Goal: Transaction & Acquisition: Obtain resource

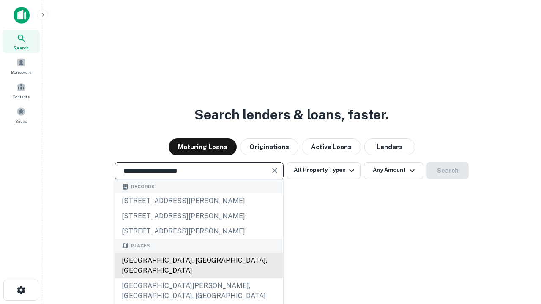
click at [199, 278] on div "[GEOGRAPHIC_DATA], [GEOGRAPHIC_DATA], [GEOGRAPHIC_DATA]" at bounding box center [199, 265] width 168 height 25
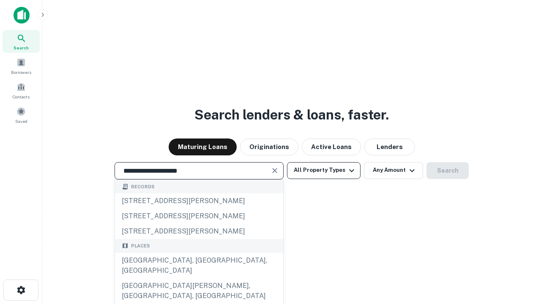
type input "**********"
click at [324, 170] on button "All Property Types" at bounding box center [324, 170] width 74 height 17
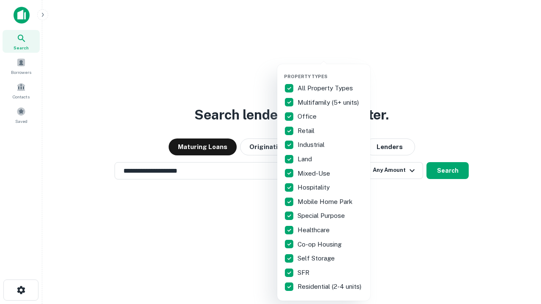
click at [330, 71] on button "button" at bounding box center [330, 71] width 93 height 0
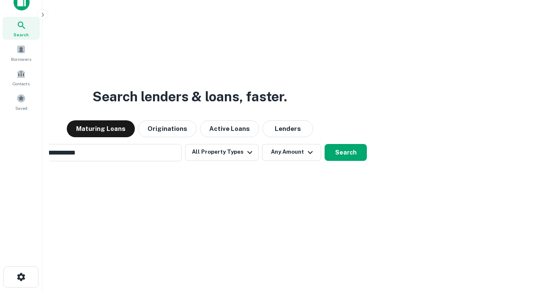
scroll to position [61, 239]
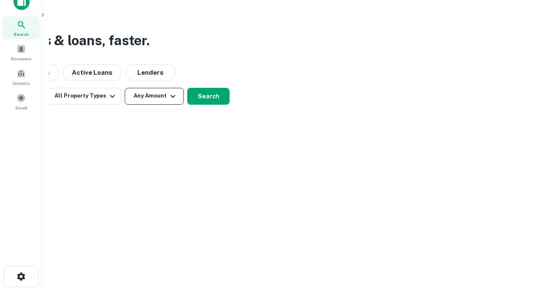
click at [154, 96] on button "Any Amount" at bounding box center [154, 96] width 59 height 17
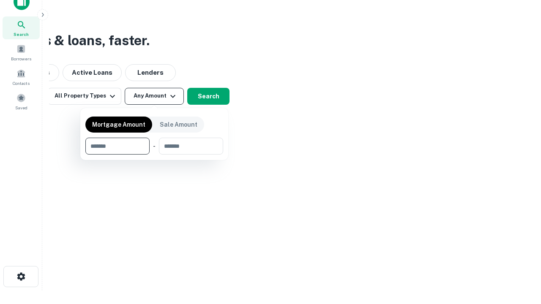
type input "*******"
click at [154, 155] on button "button" at bounding box center [154, 155] width 138 height 0
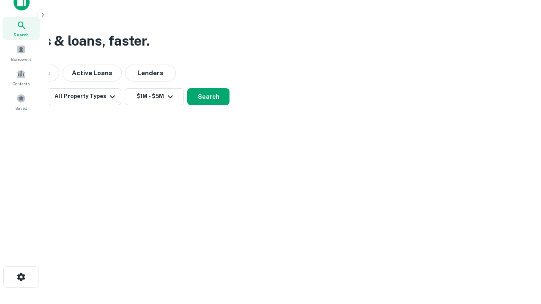
scroll to position [5, 156]
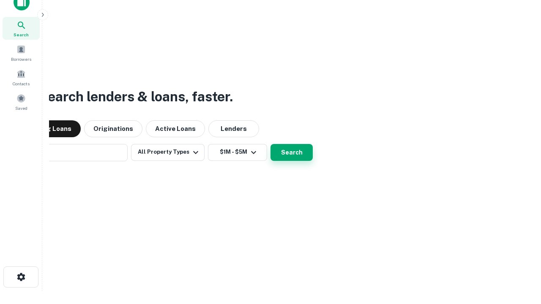
click at [270, 144] on button "Search" at bounding box center [291, 152] width 42 height 17
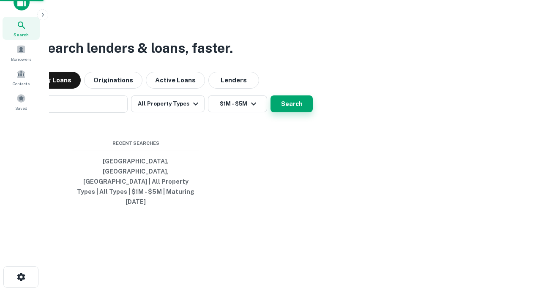
scroll to position [22, 239]
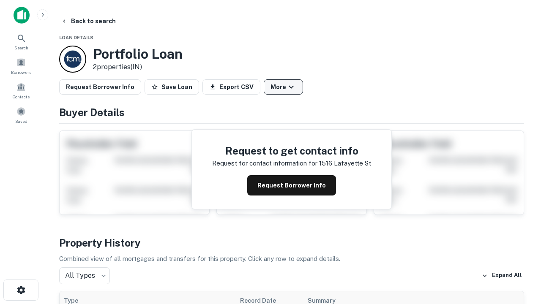
click at [283, 87] on button "More" at bounding box center [283, 86] width 39 height 15
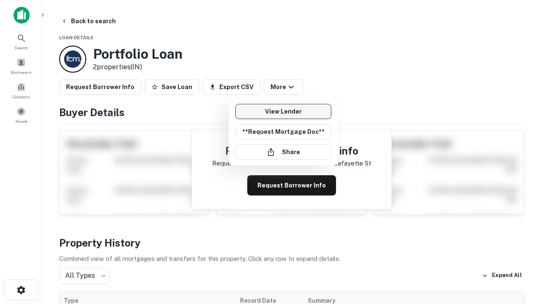
click at [283, 112] on link "View Lender" at bounding box center [283, 111] width 96 height 15
